Goal: Navigation & Orientation: Find specific page/section

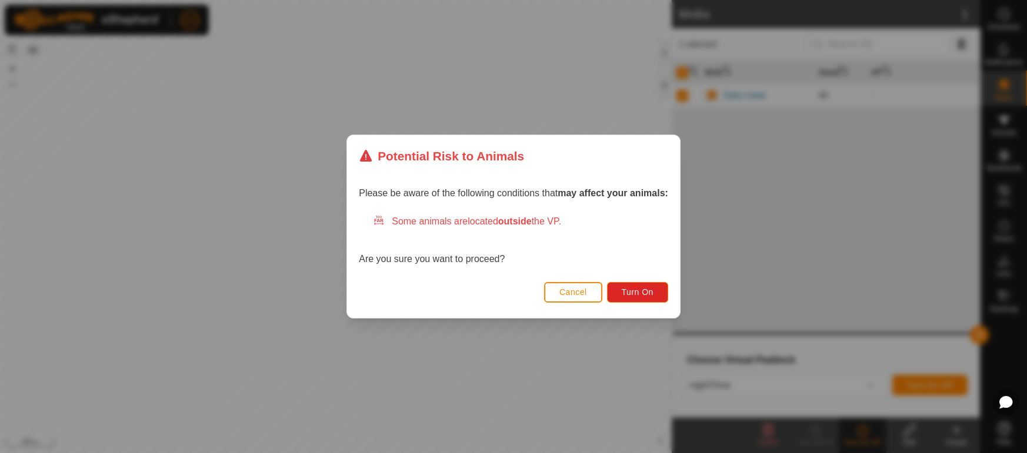
click at [587, 293] on button "Cancel" at bounding box center [573, 292] width 58 height 21
